Goal: Task Accomplishment & Management: Use online tool/utility

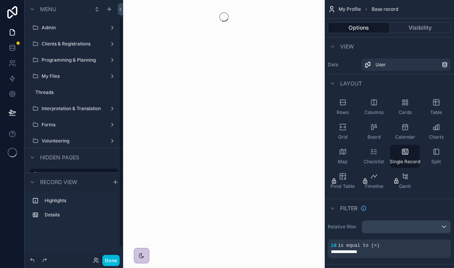
scroll to position [22, 0]
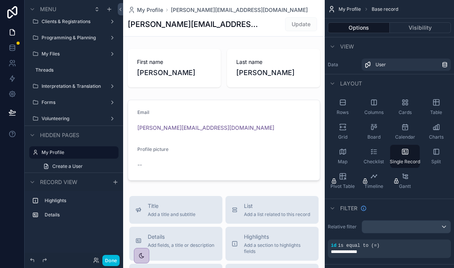
click at [110, 257] on button "Done" at bounding box center [110, 260] width 17 height 11
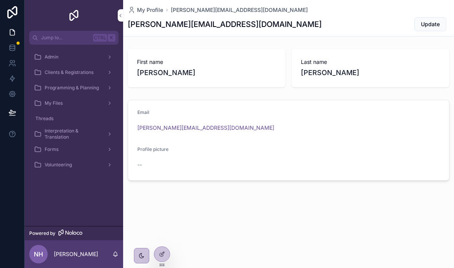
click at [80, 51] on div "Admin" at bounding box center [74, 57] width 80 height 12
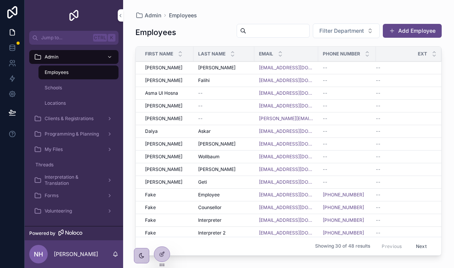
click at [93, 117] on span "Clients & Registrations" at bounding box center [69, 119] width 49 height 6
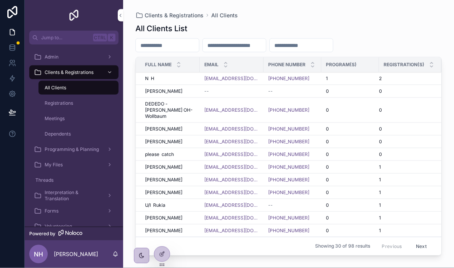
scroll to position [31, 0]
click at [193, 41] on input "scrollable content" at bounding box center [167, 45] width 63 height 11
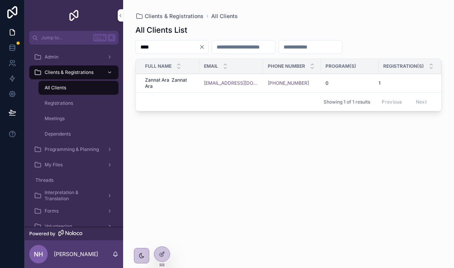
click at [187, 46] on input "****" at bounding box center [167, 47] width 63 height 11
type input "*"
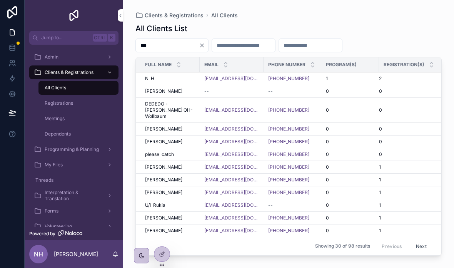
type input "****"
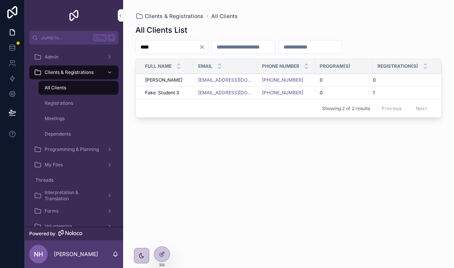
click at [166, 96] on span "Fake Student 3" at bounding box center [162, 93] width 34 height 6
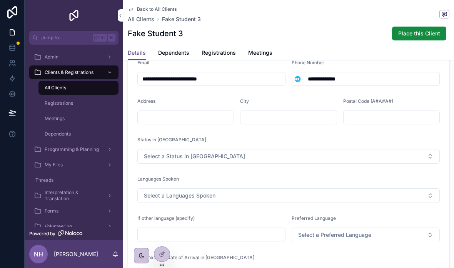
scroll to position [186, 0]
click at [305, 162] on button "Select a Status in [GEOGRAPHIC_DATA]" at bounding box center [288, 156] width 303 height 15
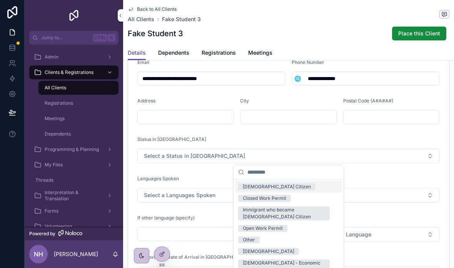
click at [272, 185] on div "[DEMOGRAPHIC_DATA] Citizen" at bounding box center [277, 186] width 68 height 7
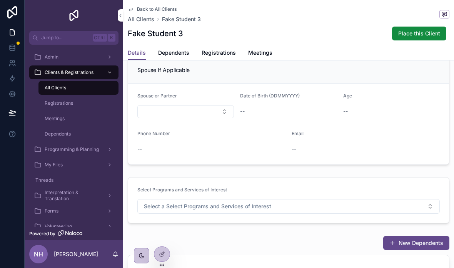
scroll to position [475, 0]
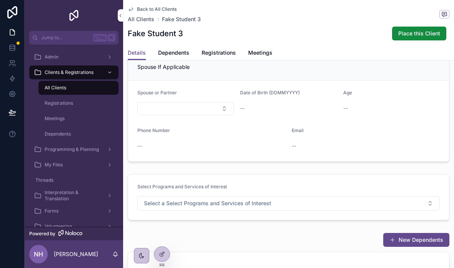
click at [174, 52] on span "Dependents" at bounding box center [173, 53] width 31 height 8
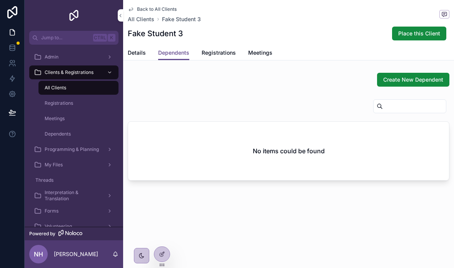
click at [221, 52] on span "Registrations" at bounding box center [219, 53] width 34 height 8
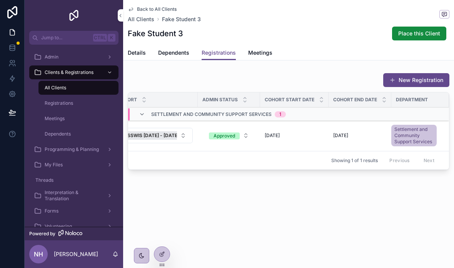
scroll to position [0, 99]
click at [259, 54] on span "Meetings" at bounding box center [260, 53] width 24 height 8
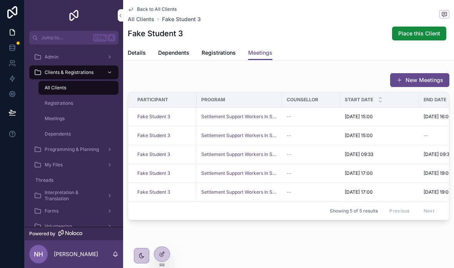
click at [90, 59] on div "Admin" at bounding box center [74, 57] width 80 height 12
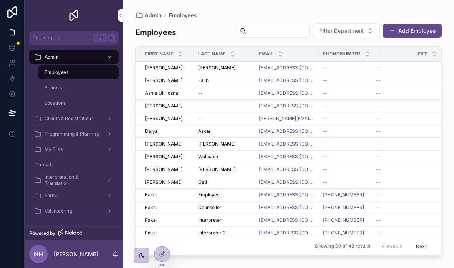
click at [93, 121] on span "Clients & Registrations" at bounding box center [69, 119] width 49 height 6
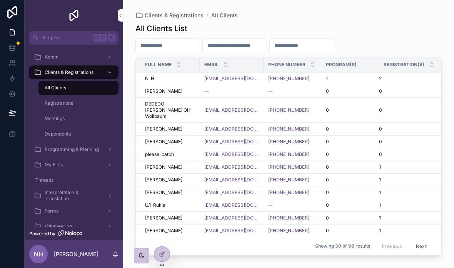
click at [188, 45] on input "scrollable content" at bounding box center [167, 45] width 63 height 11
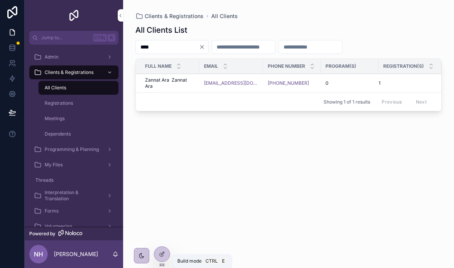
type input "****"
click at [161, 253] on icon at bounding box center [161, 254] width 3 height 3
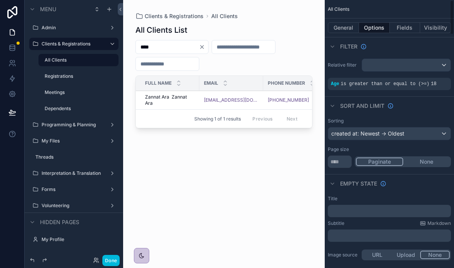
click at [0, 0] on div "scrollable content" at bounding box center [0, 0] width 0 height 0
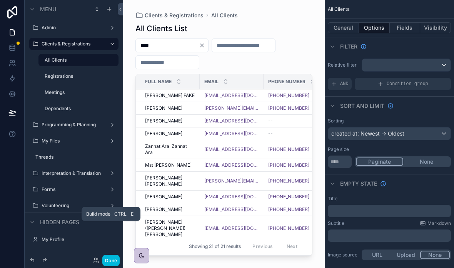
click at [111, 263] on button "Done" at bounding box center [110, 260] width 17 height 11
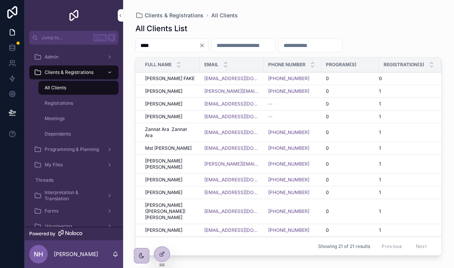
click at [182, 80] on span "[PERSON_NAME] FAKE" at bounding box center [170, 78] width 50 height 6
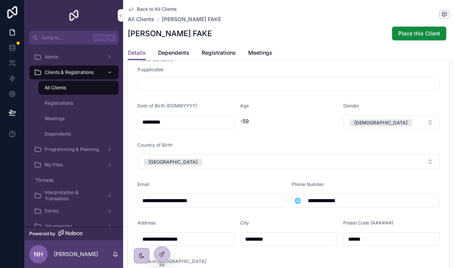
scroll to position [68, 0]
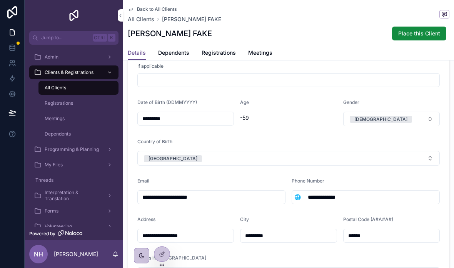
click at [189, 117] on input "*********" at bounding box center [186, 118] width 96 height 11
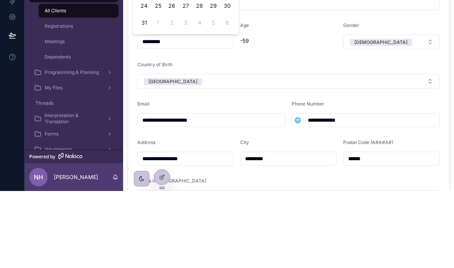
scroll to position [31, 0]
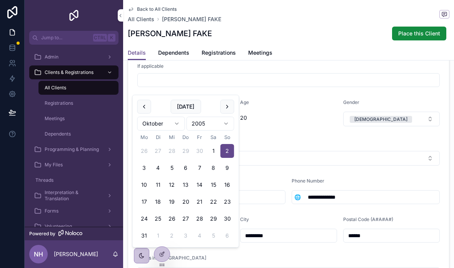
type input "*********"
click at [303, 96] on form "**********" at bounding box center [288, 225] width 321 height 441
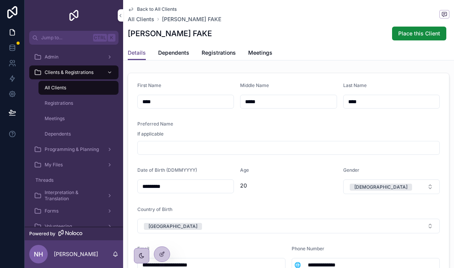
scroll to position [0, 0]
click at [176, 49] on span "Dependents" at bounding box center [173, 53] width 31 height 8
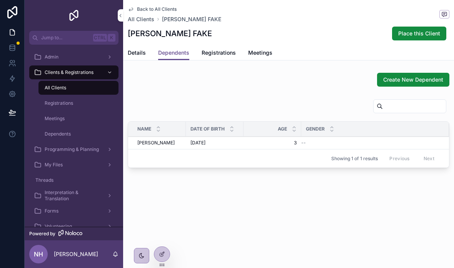
click at [218, 49] on span "Registrations" at bounding box center [219, 53] width 34 height 8
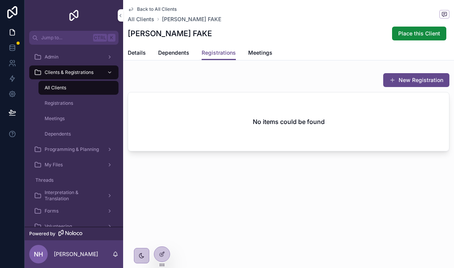
click at [250, 49] on span "Meetings" at bounding box center [260, 53] width 24 height 8
click at [139, 44] on div "Back to All Clients All Clients [PERSON_NAME] FAKE [PERSON_NAME] FAKE Place thi…" at bounding box center [289, 22] width 322 height 45
click at [144, 49] on span "Details" at bounding box center [137, 53] width 18 height 8
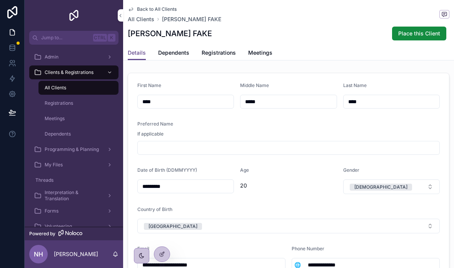
click at [81, 83] on div "All Clients" at bounding box center [78, 88] width 71 height 12
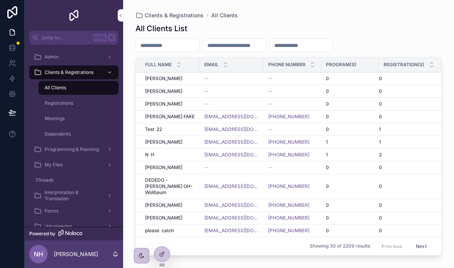
click at [61, 102] on span "Registrations" at bounding box center [59, 103] width 29 height 6
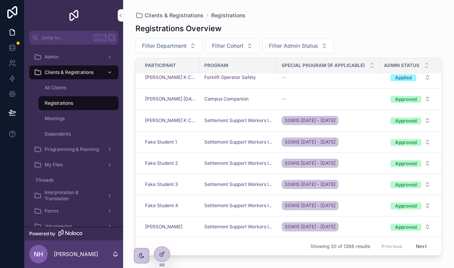
scroll to position [402, 0]
click at [314, 47] on span "Filter Admin Status" at bounding box center [293, 46] width 49 height 8
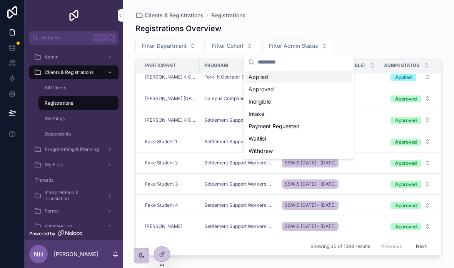
click at [377, 29] on div "Registrations Overview" at bounding box center [289, 28] width 307 height 11
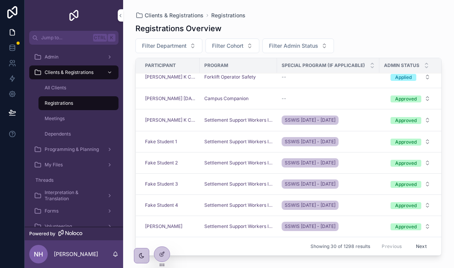
click at [92, 194] on span "Interpretation & Translation" at bounding box center [73, 195] width 56 height 12
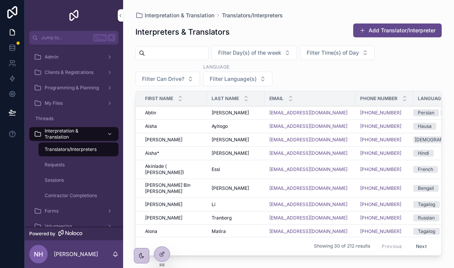
click at [75, 161] on div "Requests" at bounding box center [78, 165] width 71 height 12
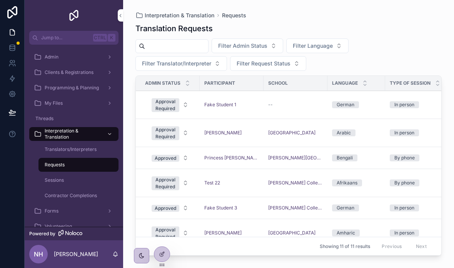
click at [315, 103] on div "--" at bounding box center [295, 105] width 55 height 6
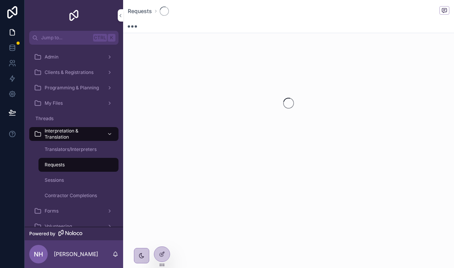
click at [315, 101] on div "scrollable content" at bounding box center [288, 103] width 331 height 122
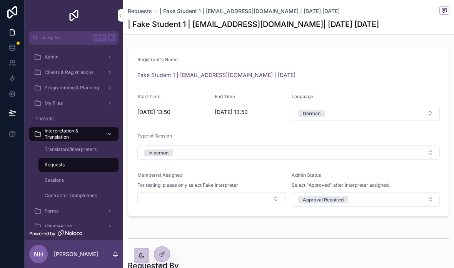
click at [53, 148] on span "Translators/Interpreters" at bounding box center [71, 149] width 52 height 6
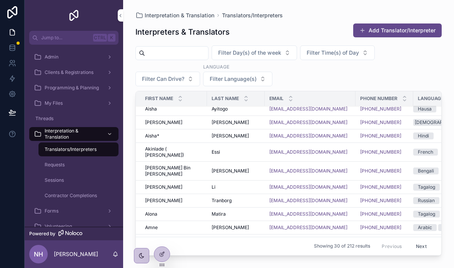
scroll to position [17, 0]
click at [70, 159] on div "Requests" at bounding box center [78, 165] width 71 height 12
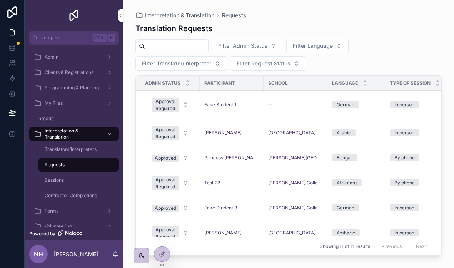
click at [84, 146] on span "Translators/Interpreters" at bounding box center [71, 149] width 52 height 6
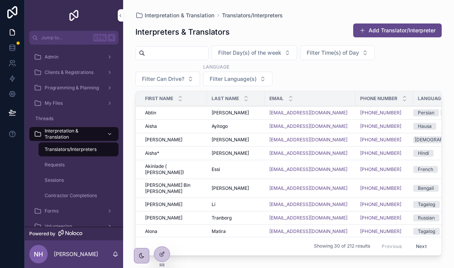
click at [250, 75] on span "Filter Language(s)" at bounding box center [233, 79] width 47 height 8
type input "****"
click at [231, 30] on div "German" at bounding box center [237, 31] width 107 height 12
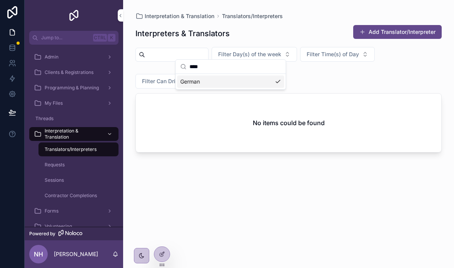
click at [408, 196] on div "Interpreters & Translators Add Translator/Interpreter Filter Day(s) of the week…" at bounding box center [289, 139] width 307 height 239
click at [77, 159] on div "Requests" at bounding box center [78, 165] width 71 height 12
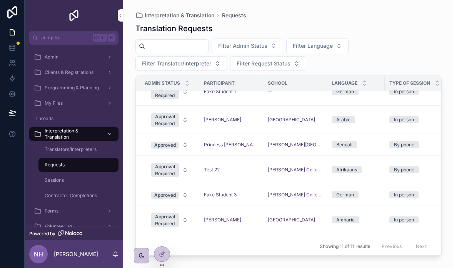
scroll to position [1, 2]
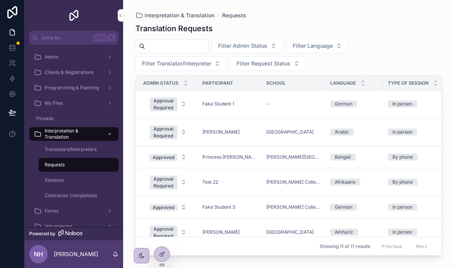
click at [306, 90] on td "--" at bounding box center [294, 104] width 64 height 28
click at [307, 90] on td "--" at bounding box center [294, 104] width 64 height 28
click at [319, 90] on td "--" at bounding box center [294, 104] width 64 height 28
click at [308, 101] on div "--" at bounding box center [294, 104] width 55 height 6
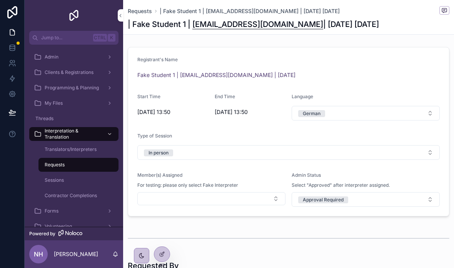
click at [214, 192] on button "Select Button" at bounding box center [211, 198] width 148 height 13
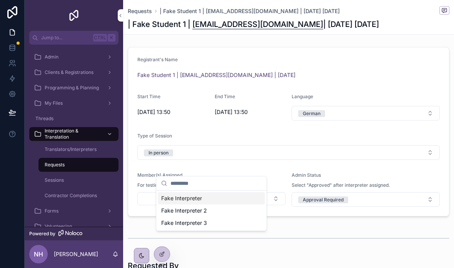
click at [195, 195] on span "Fake Interpreter" at bounding box center [181, 199] width 41 height 8
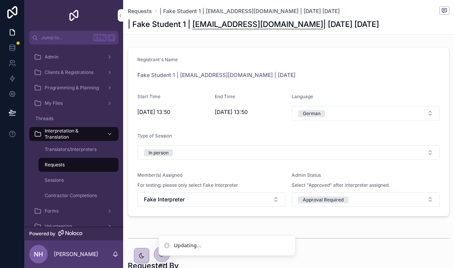
click at [348, 196] on span "Approval Required" at bounding box center [323, 199] width 50 height 7
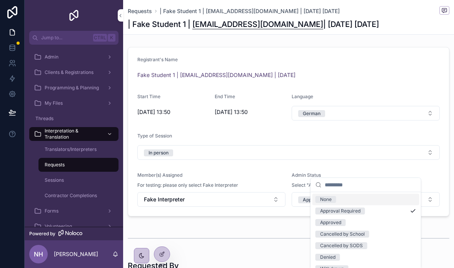
click at [324, 220] on div "Approved" at bounding box center [330, 222] width 21 height 7
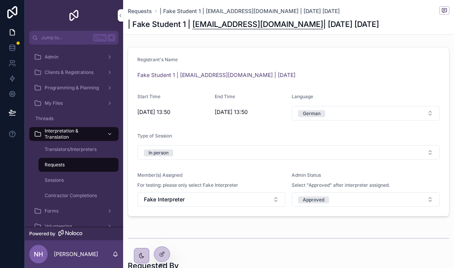
click at [82, 146] on span "Translators/Interpreters" at bounding box center [71, 149] width 52 height 6
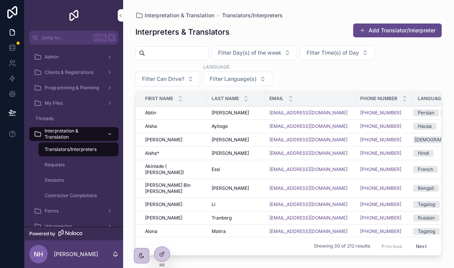
click at [281, 45] on button "Filter Day(s) of the week" at bounding box center [255, 52] width 86 height 15
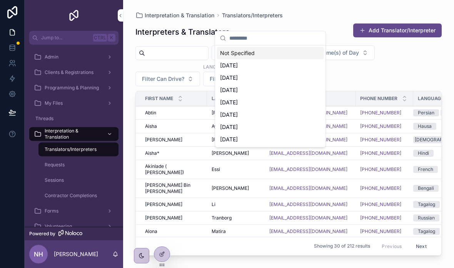
click at [258, 118] on div "[DATE]" at bounding box center [270, 115] width 107 height 12
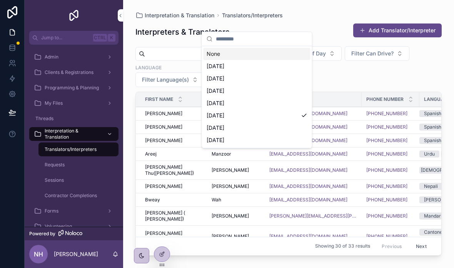
click at [409, 46] on div "[DATE] Filter Time(s) of Day Filter Can Drive? Language Filter Language(s)" at bounding box center [289, 66] width 307 height 42
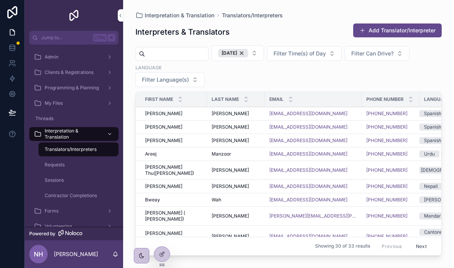
click at [91, 193] on span "Contractor Completions" at bounding box center [71, 196] width 52 height 6
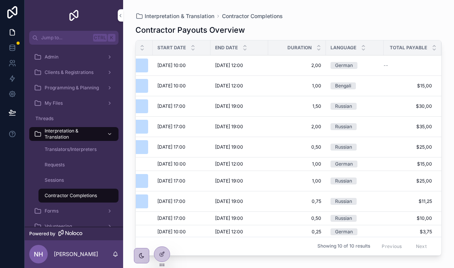
scroll to position [0, 135]
click at [274, 67] on span "2,00" at bounding box center [297, 65] width 49 height 6
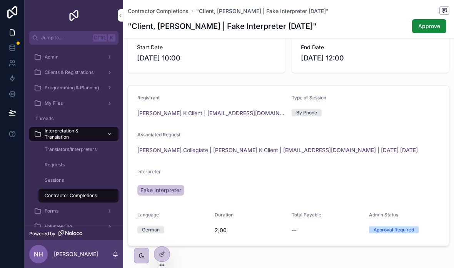
scroll to position [16, 0]
